Goal: Find specific page/section: Find specific page/section

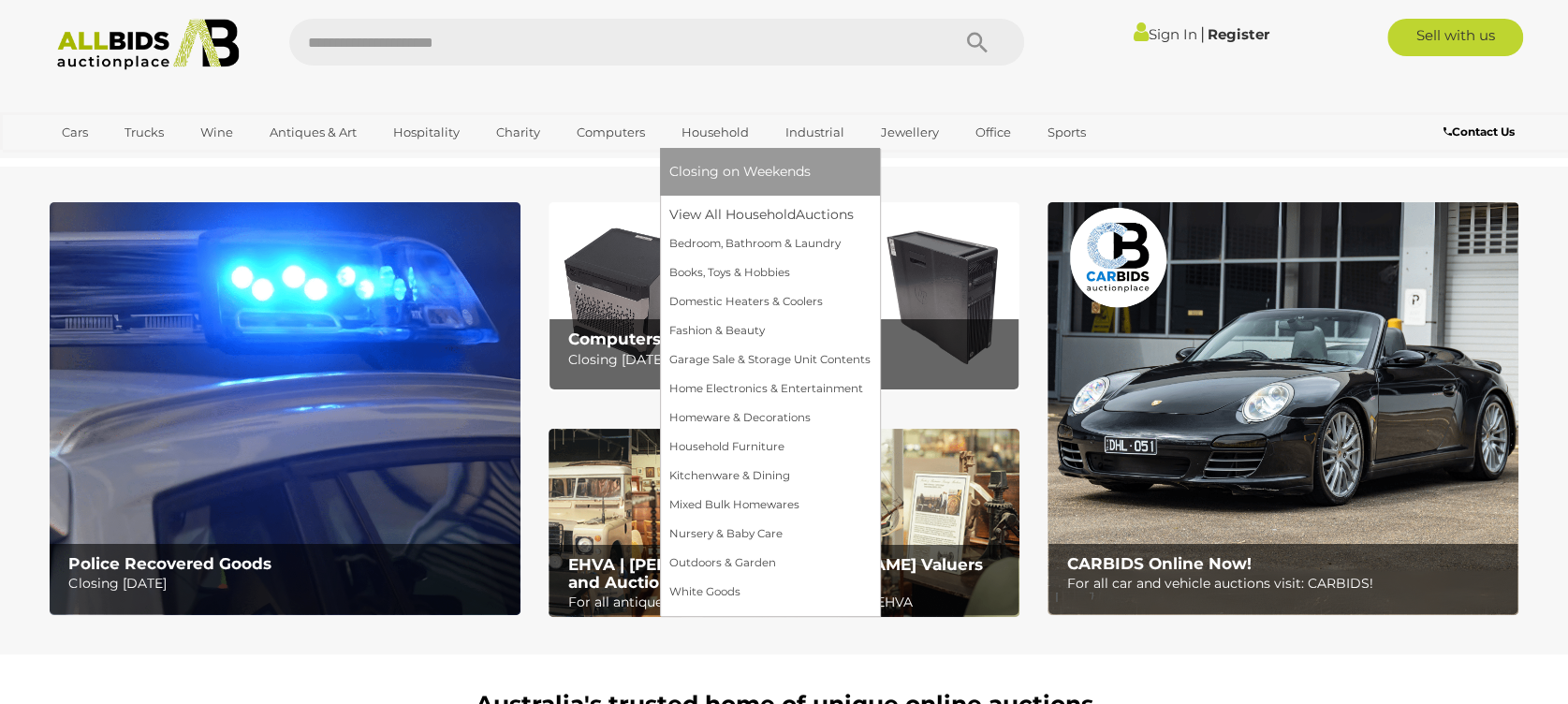
click at [725, 132] on link "Household" at bounding box center [716, 132] width 92 height 31
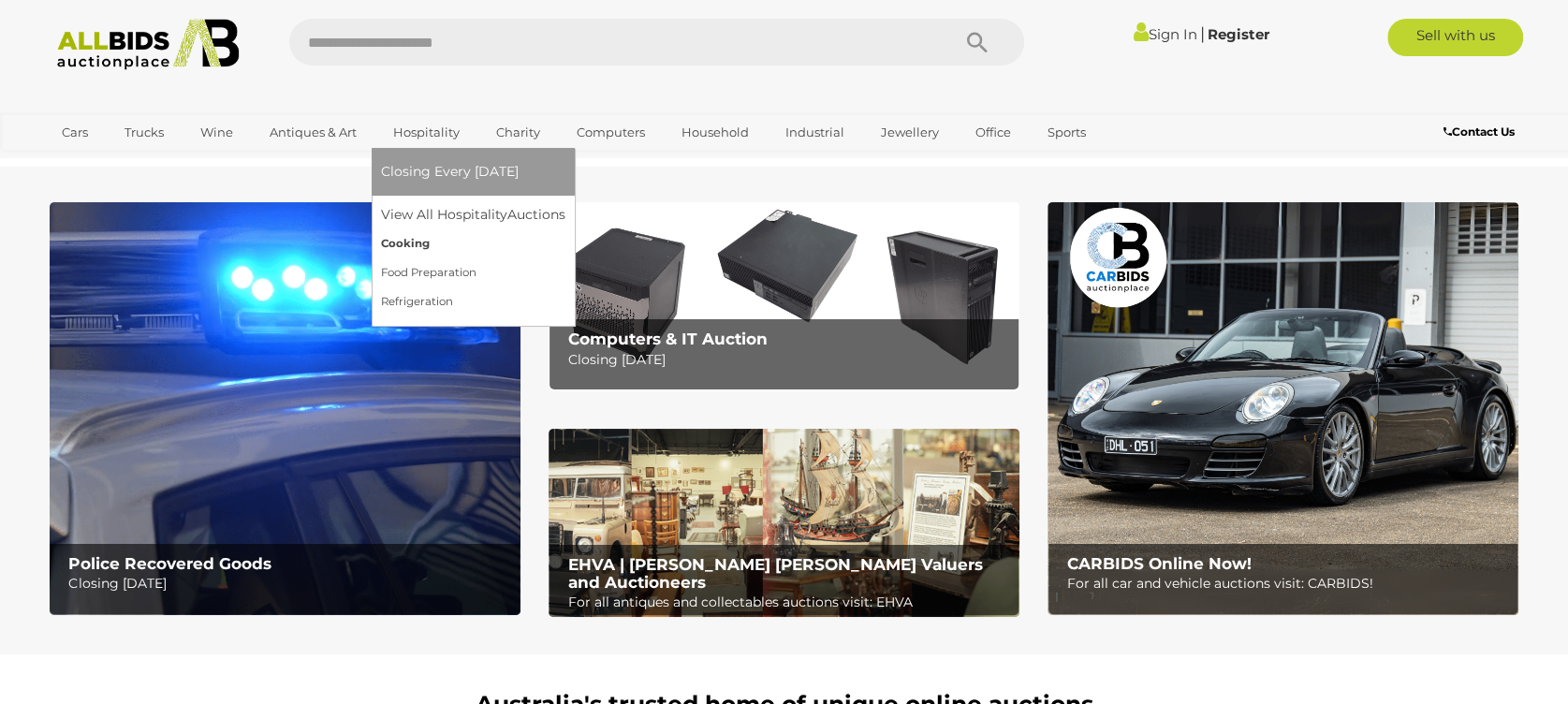
click at [389, 250] on link "Cooking" at bounding box center [473, 244] width 185 height 29
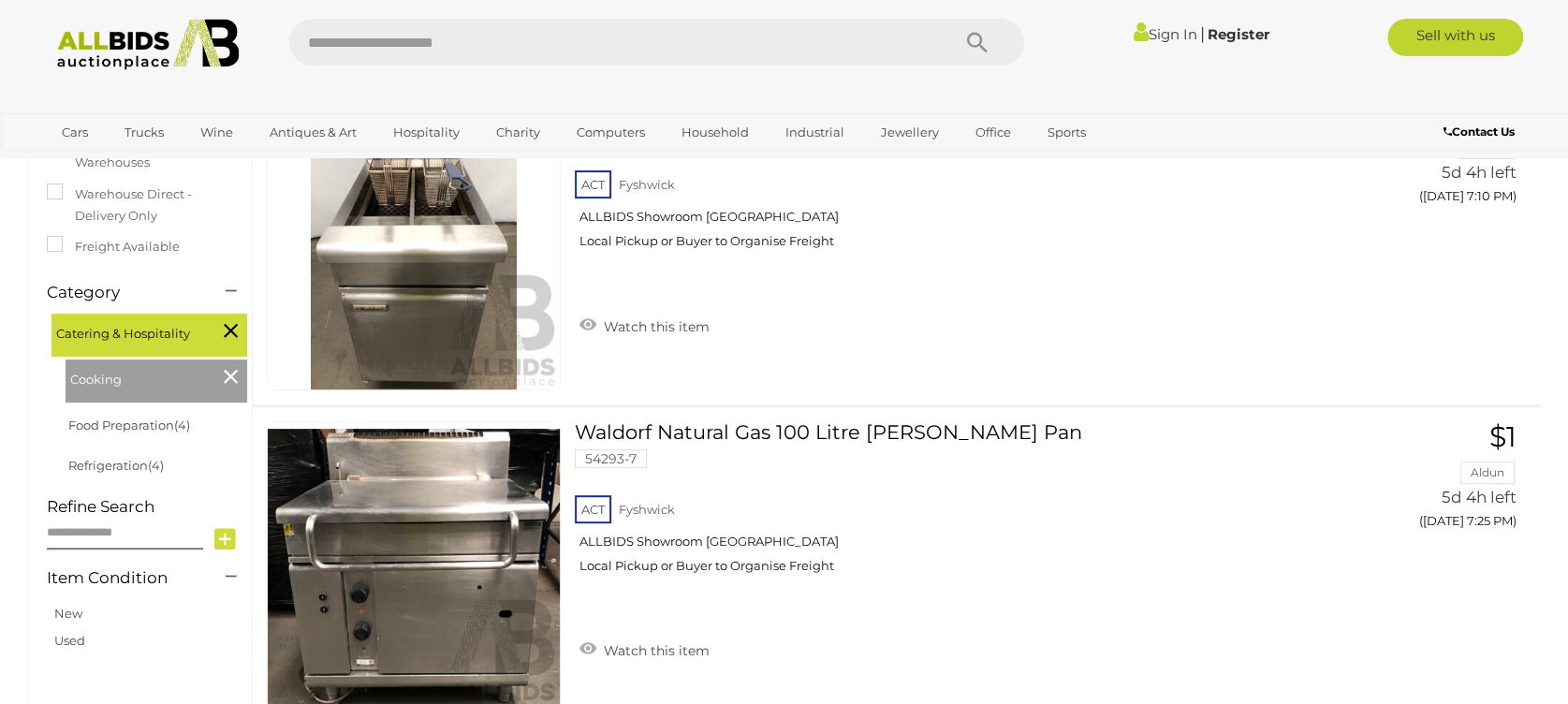
scroll to position [290, 0]
